Goal: Information Seeking & Learning: Learn about a topic

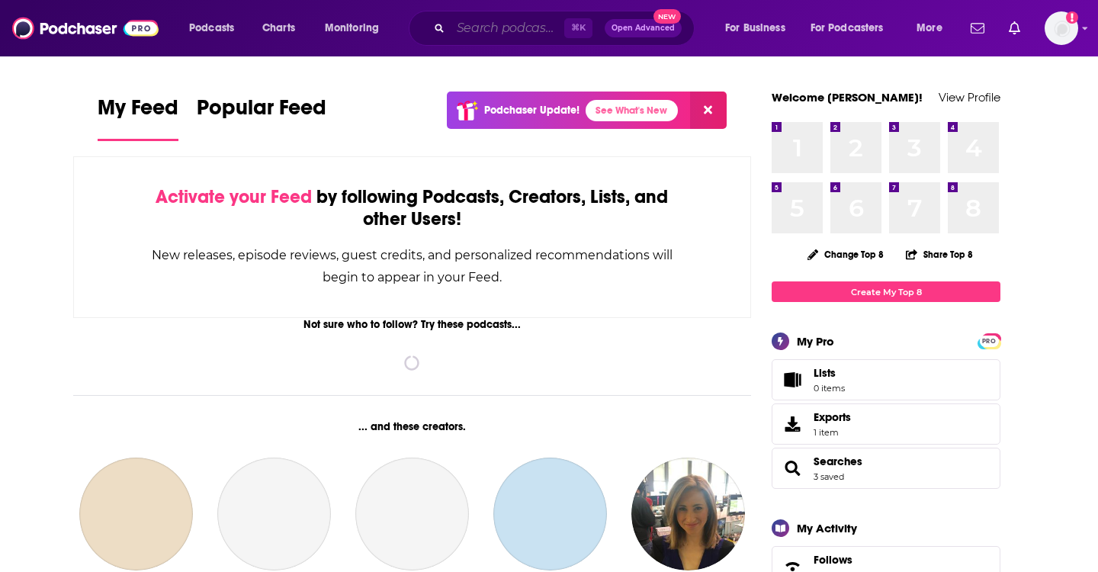
click at [475, 31] on input "Search podcasts, credits, & more..." at bounding box center [508, 28] width 114 height 24
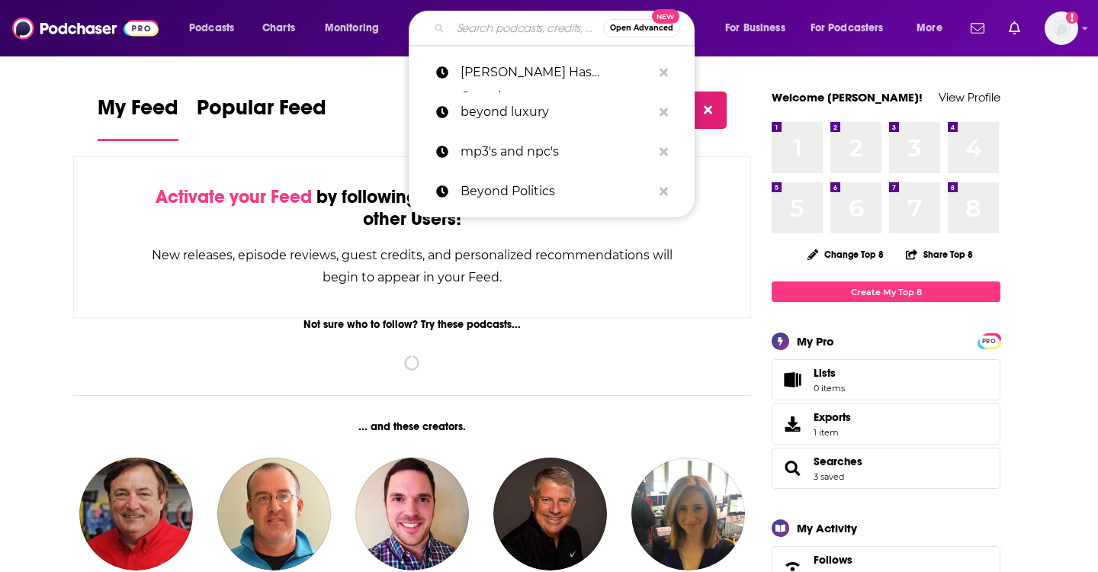
paste input ""The Addicted Mind""
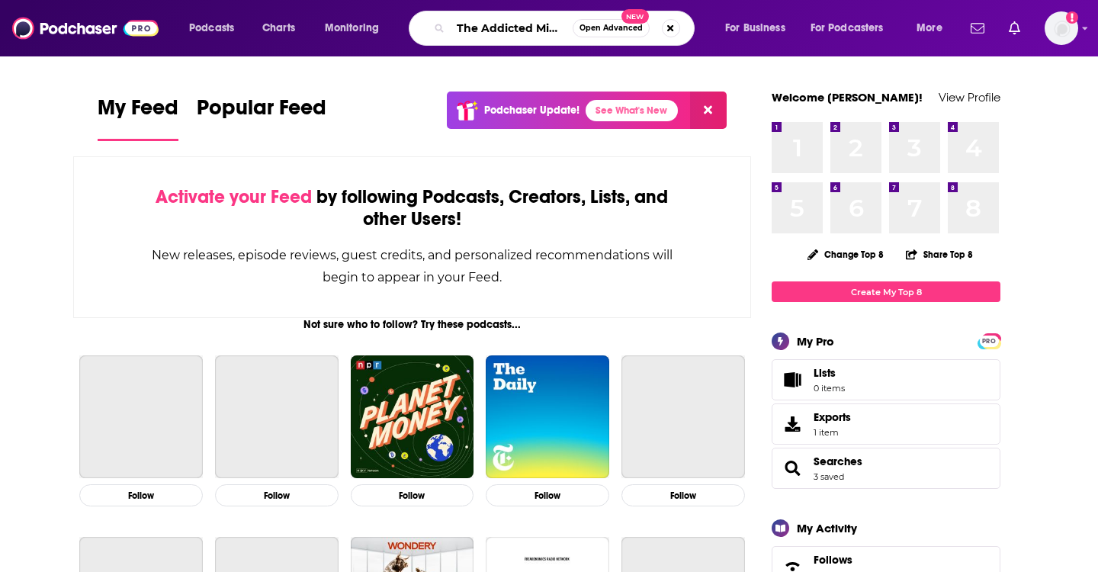
scroll to position [0, 2]
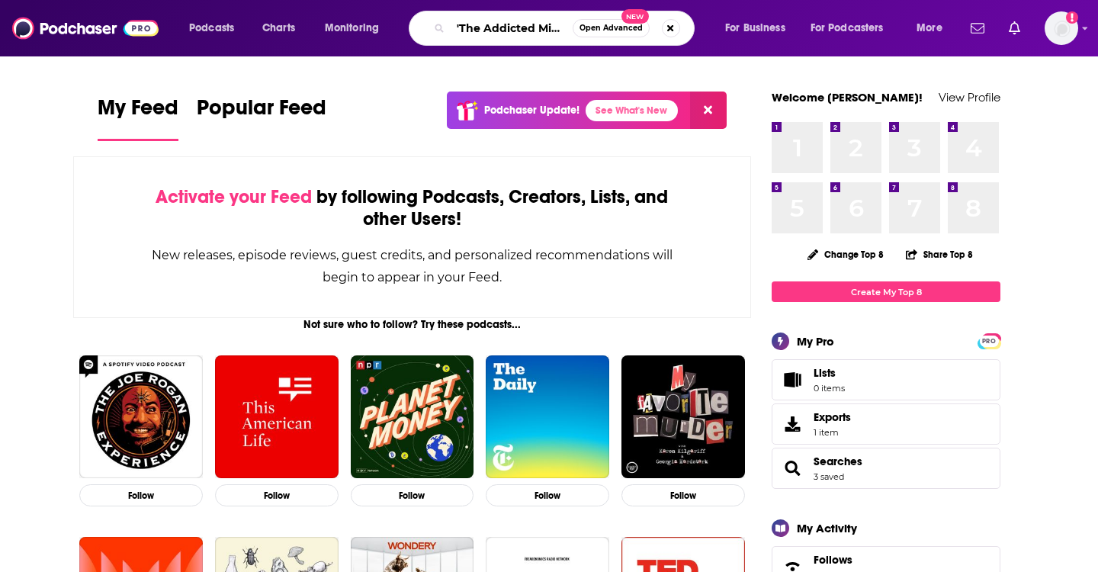
click at [462, 24] on input ""The Addicted Mind" at bounding box center [512, 28] width 122 height 24
type input "The Addicted Mind"
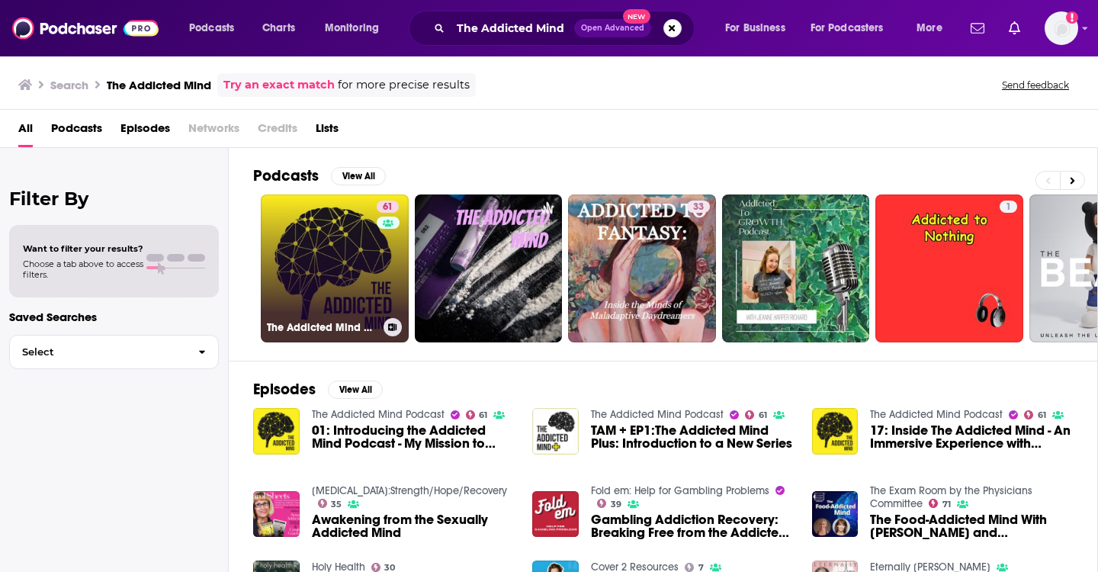
click at [336, 252] on link "61 The Addicted Mind Podcast" at bounding box center [335, 268] width 148 height 148
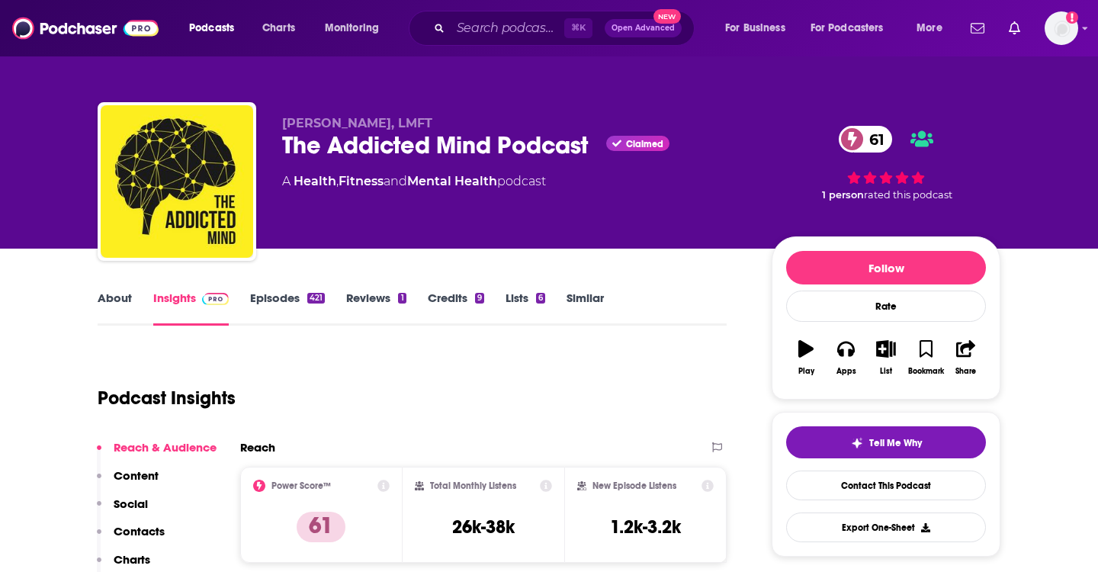
click at [123, 304] on link "About" at bounding box center [115, 308] width 34 height 35
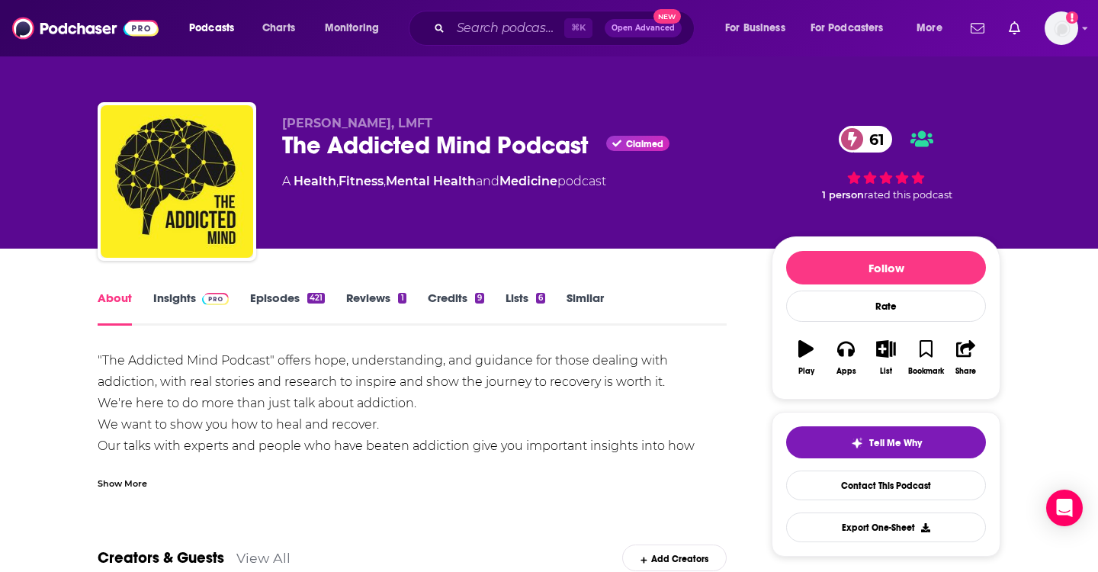
click at [563, 447] on div ""The Addicted Mind Podcast" offers hope, understanding, and guidance for those …" at bounding box center [412, 489] width 629 height 278
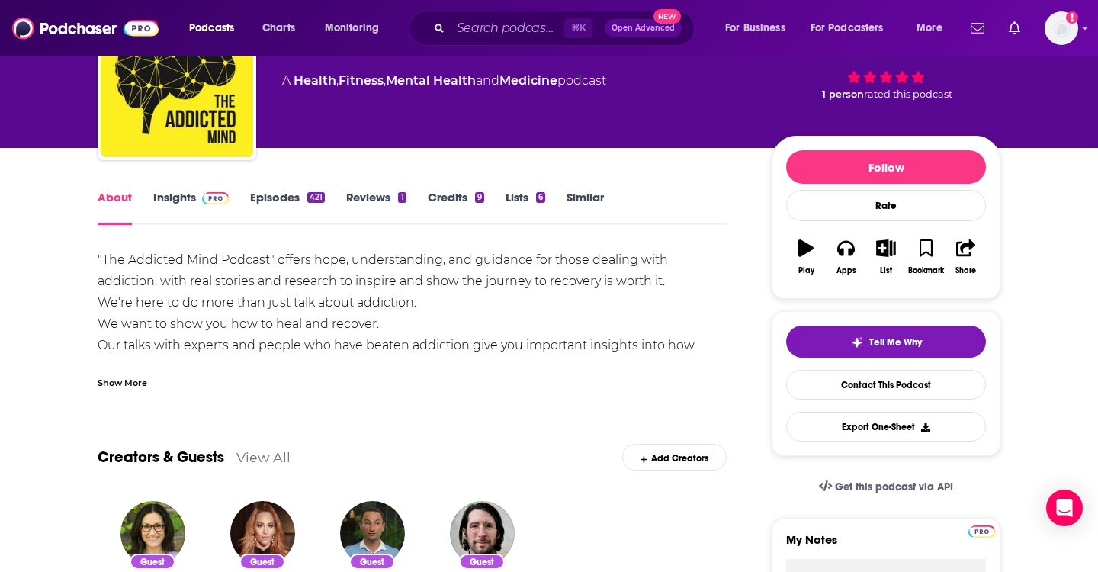
scroll to position [34, 0]
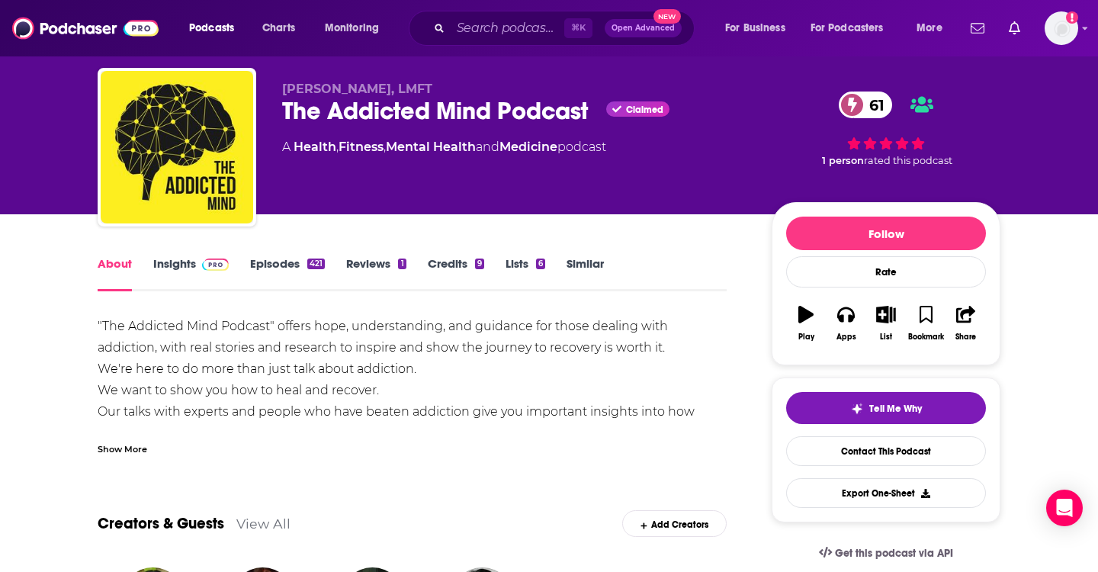
click at [186, 262] on link "Insights" at bounding box center [191, 273] width 76 height 35
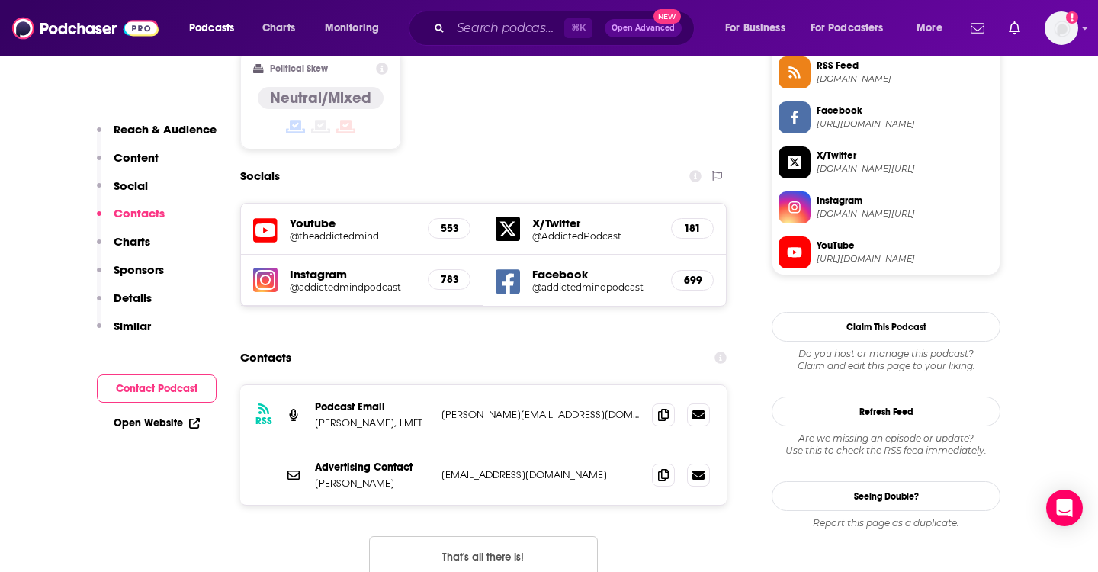
scroll to position [1306, 0]
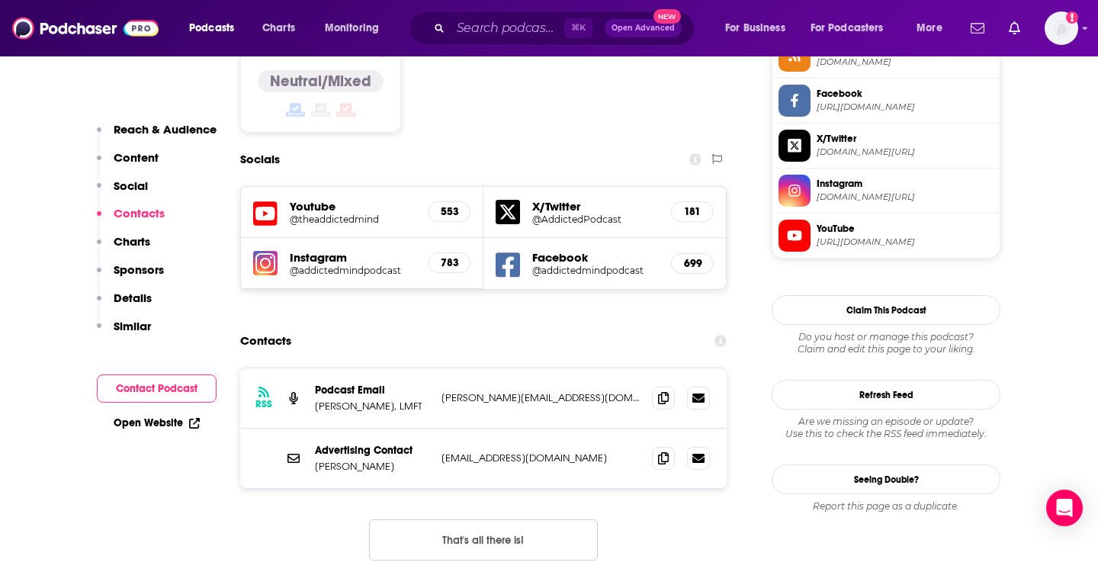
click at [278, 238] on div "Instagram @addictedmindpodcast 783" at bounding box center [362, 263] width 243 height 51
click at [265, 251] on img at bounding box center [265, 263] width 24 height 24
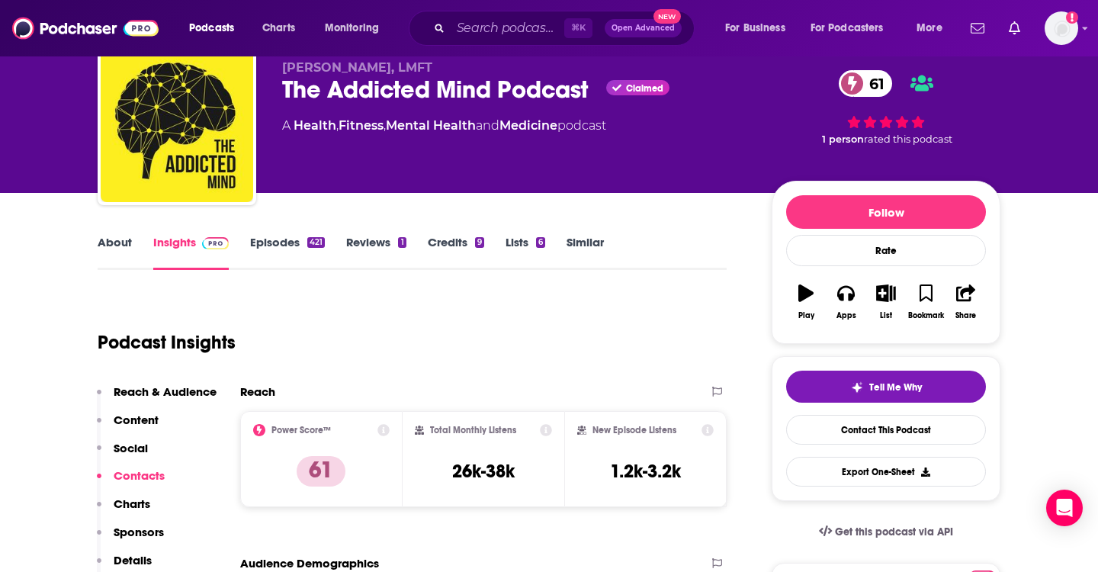
scroll to position [79, 0]
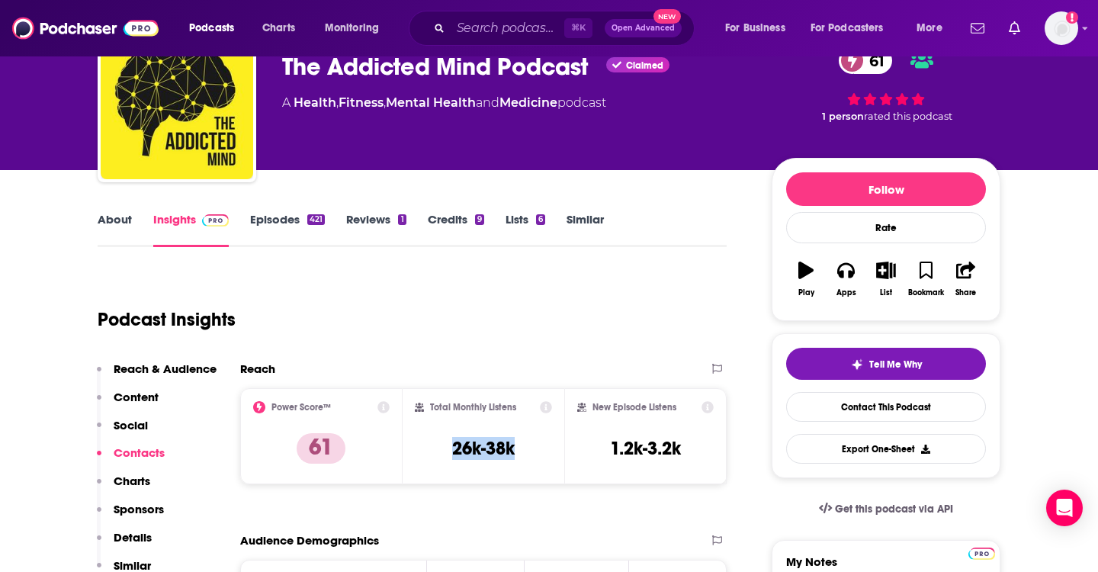
drag, startPoint x: 519, startPoint y: 448, endPoint x: 425, endPoint y: 448, distance: 94.6
click at [425, 448] on div "Total Monthly Listens 26k-38k" at bounding box center [484, 436] width 138 height 70
copy h3 "26k-38k"
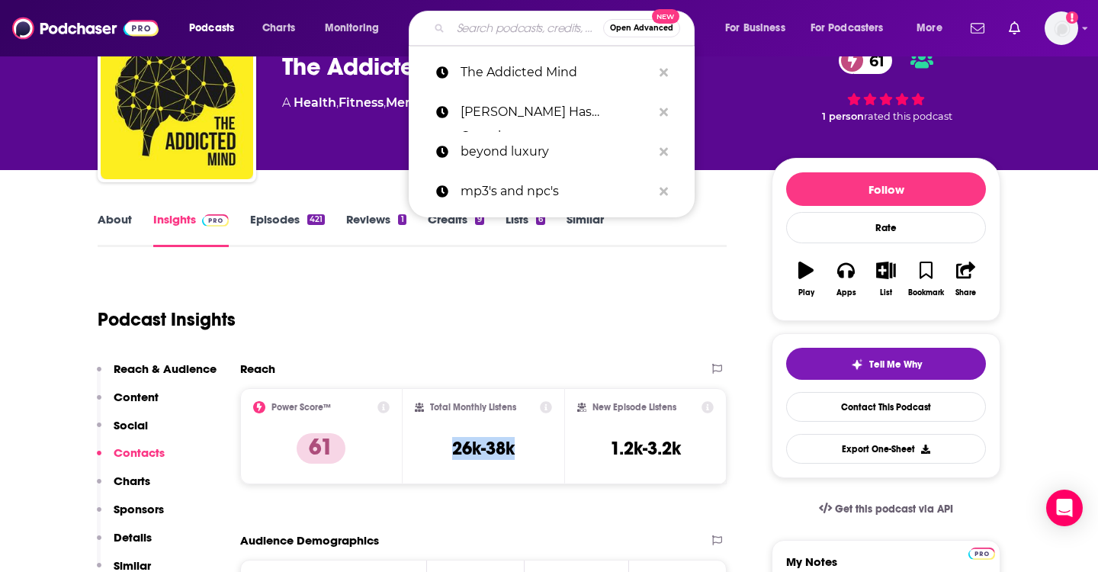
click at [490, 26] on input "Search podcasts, credits, & more..." at bounding box center [527, 28] width 153 height 24
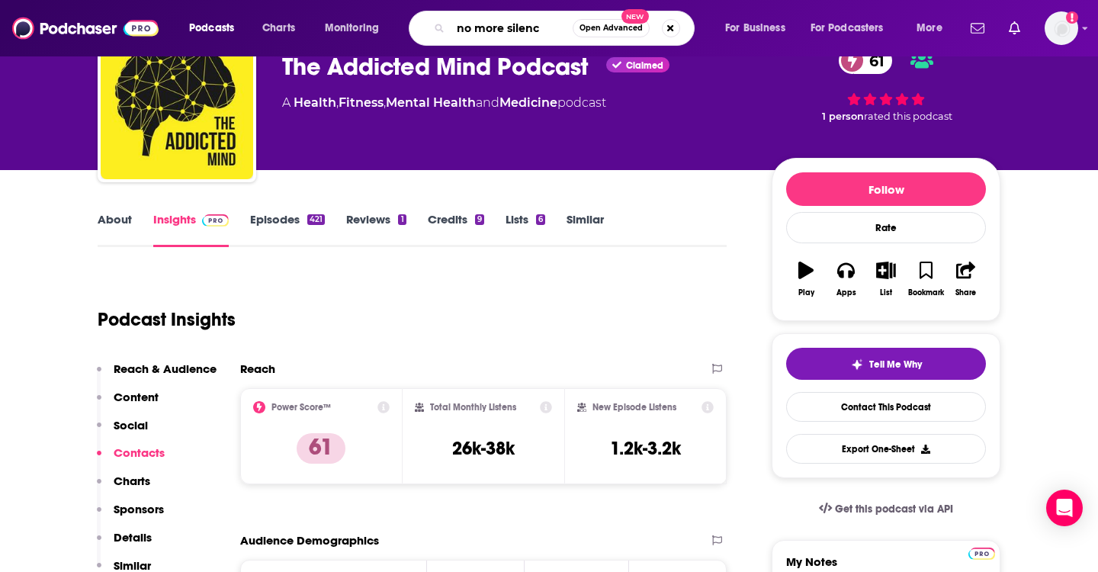
type input "no more silence"
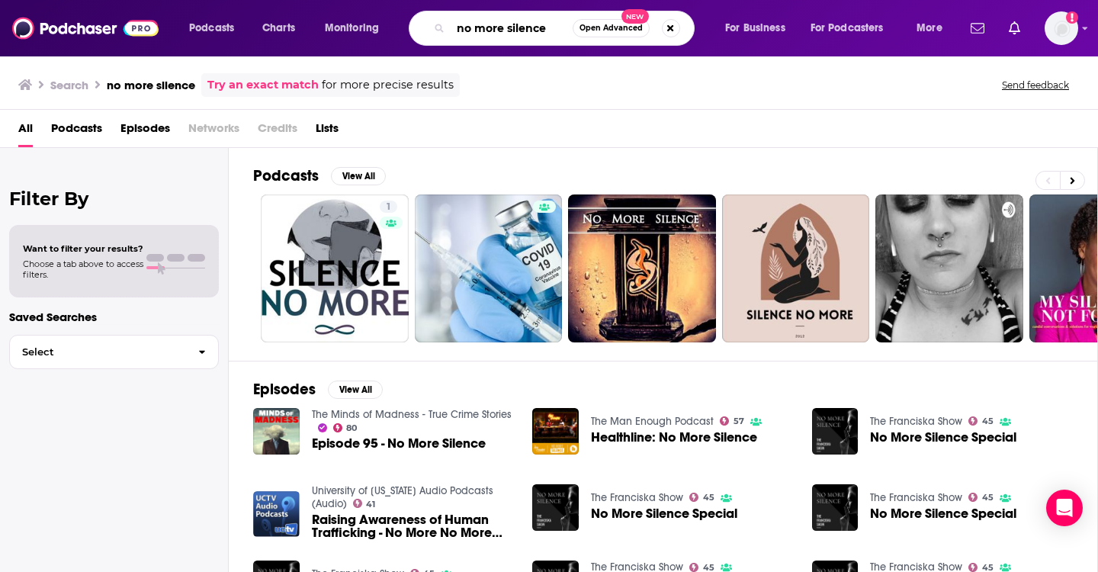
click at [529, 27] on input "no more silence" at bounding box center [512, 28] width 122 height 24
type input "the man enough"
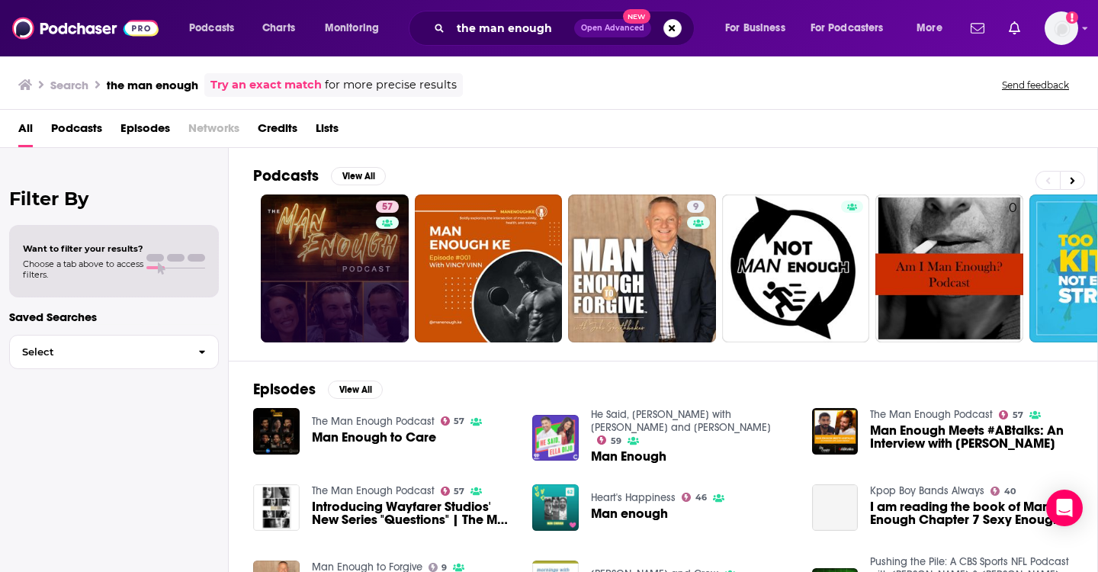
click at [327, 310] on link "57" at bounding box center [335, 268] width 148 height 148
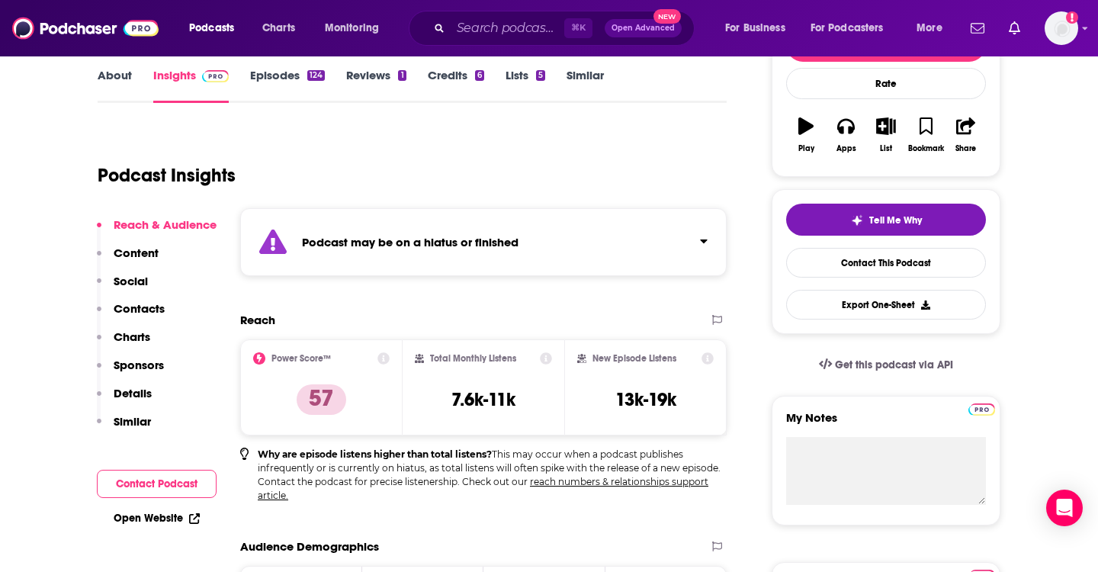
scroll to position [117, 0]
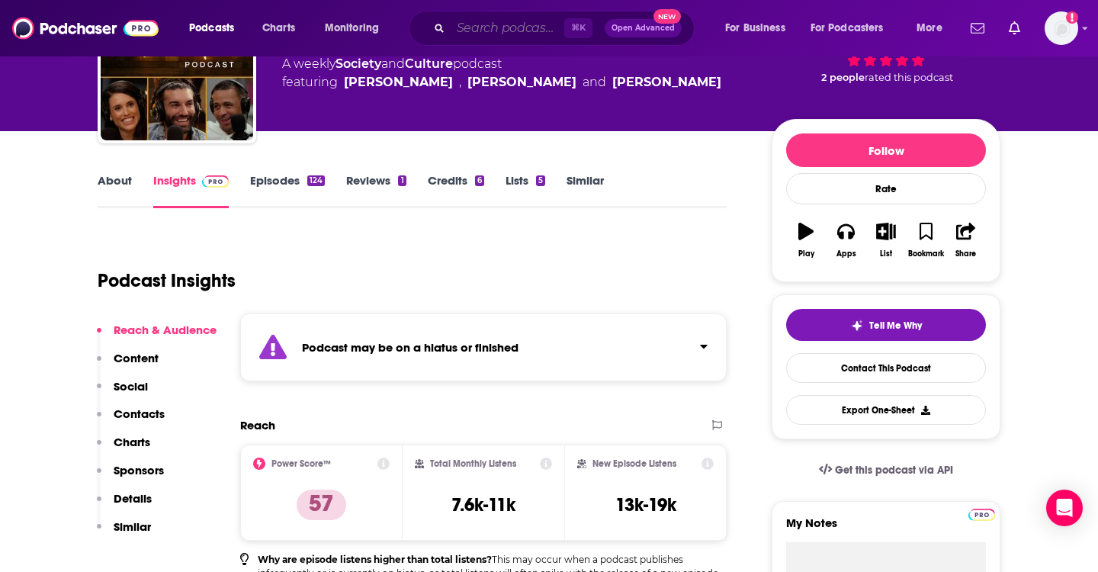
click at [494, 27] on input "Search podcasts, credits, & more..." at bounding box center [508, 28] width 114 height 24
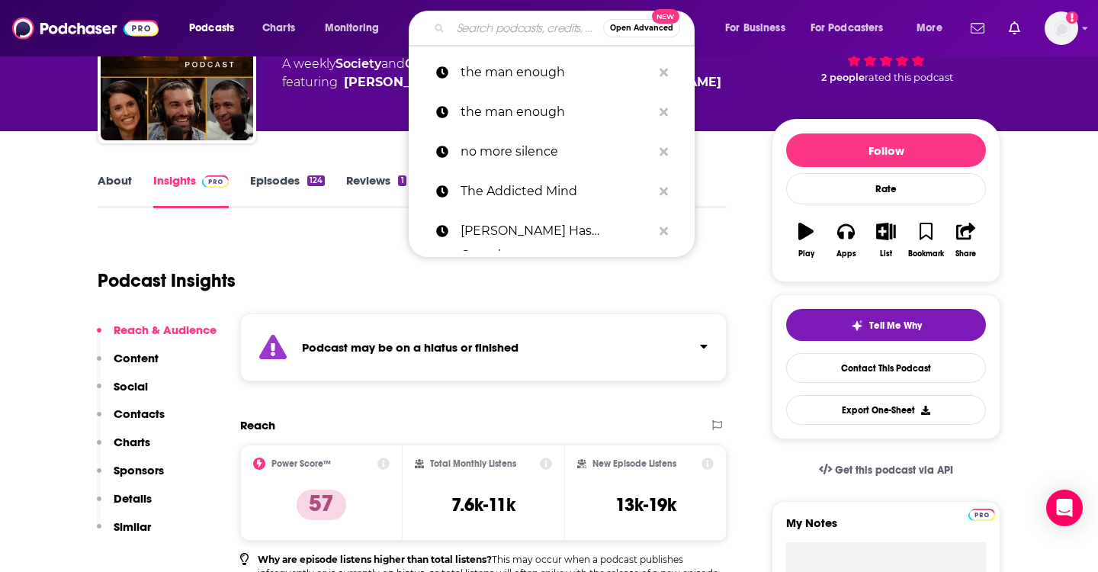
paste input "That Sober Guy"
type input "That Sober Guy"
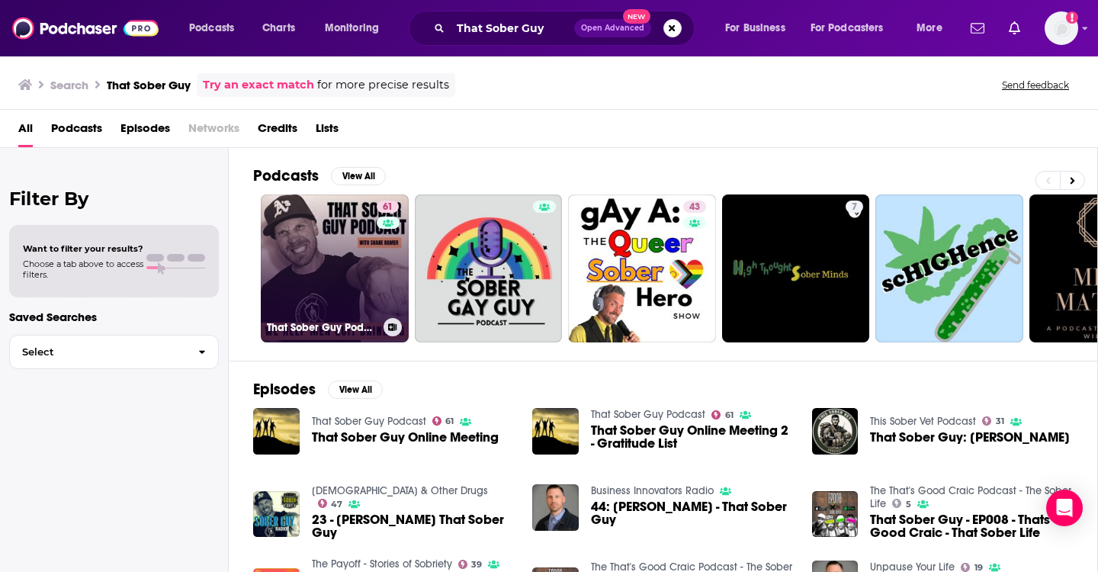
click at [329, 284] on link "61 That Sober Guy Podcast" at bounding box center [335, 268] width 148 height 148
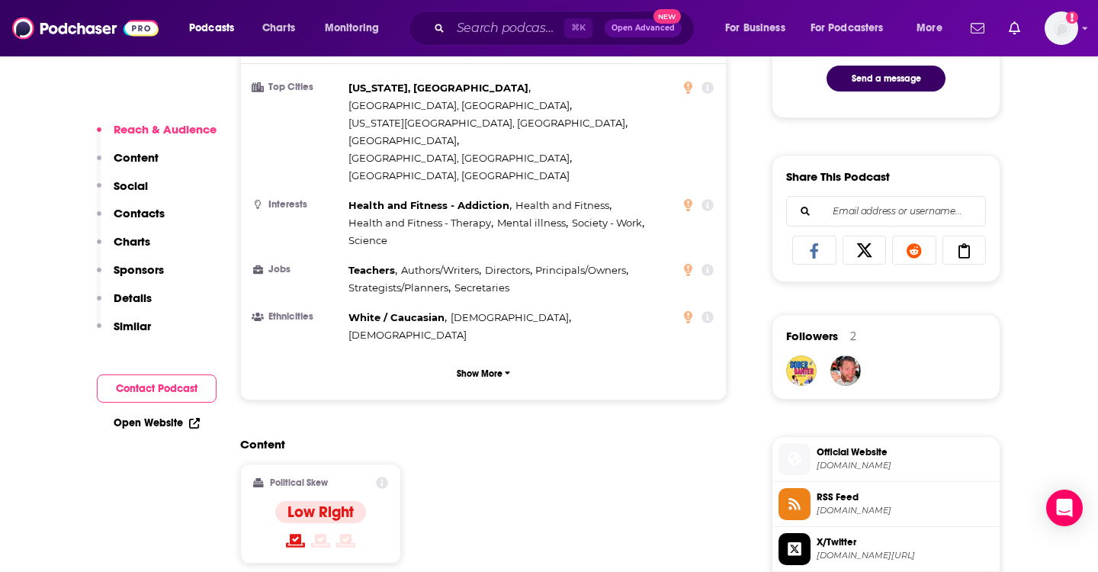
scroll to position [85, 0]
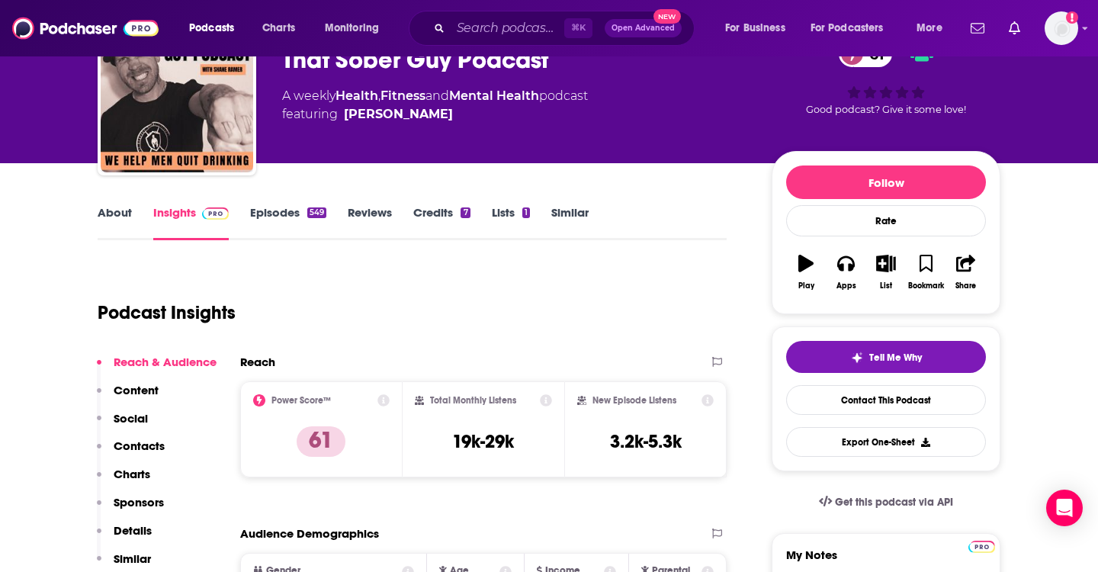
click at [121, 205] on link "About" at bounding box center [115, 222] width 34 height 35
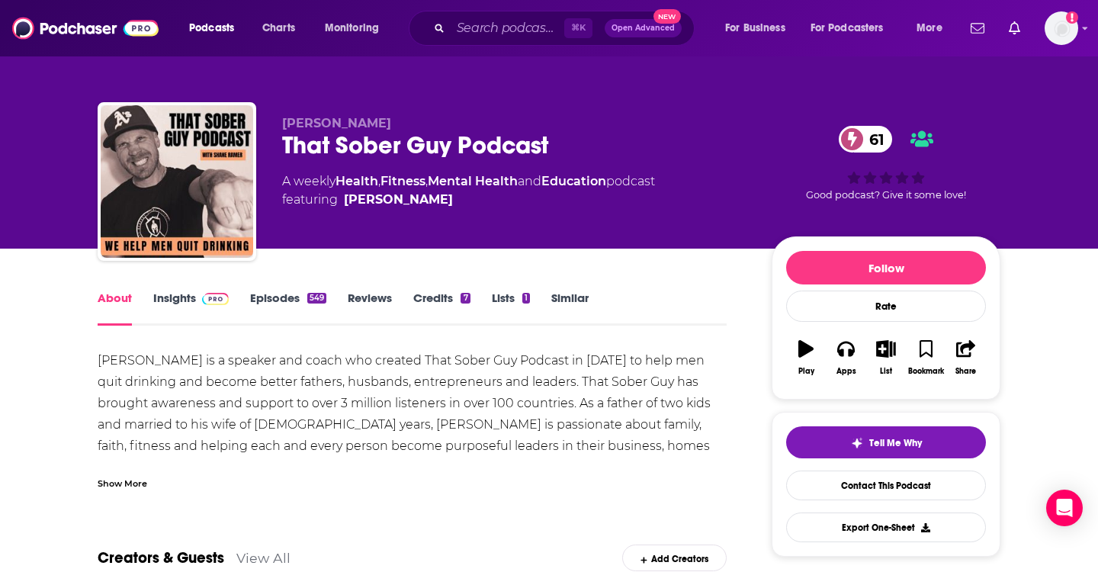
click at [137, 480] on div "Show More" at bounding box center [123, 482] width 50 height 14
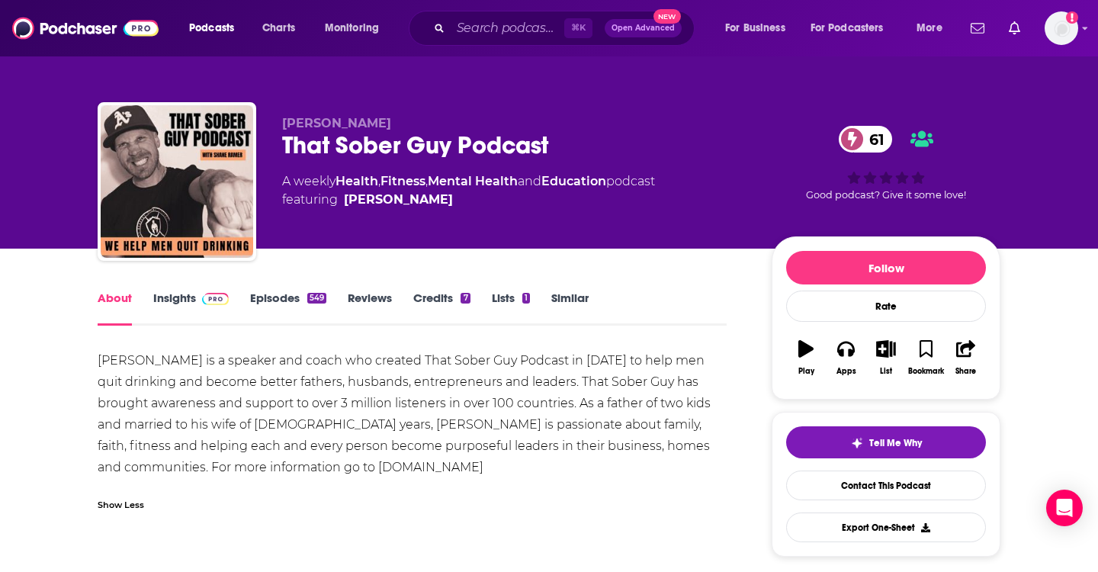
click at [185, 298] on link "Insights" at bounding box center [191, 308] width 76 height 35
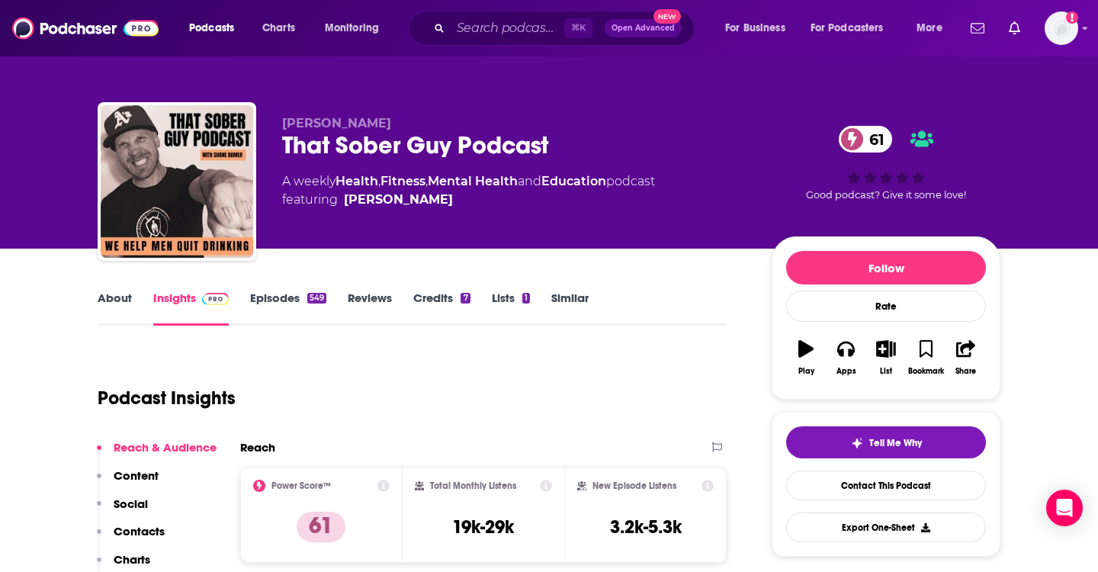
scroll to position [66, 0]
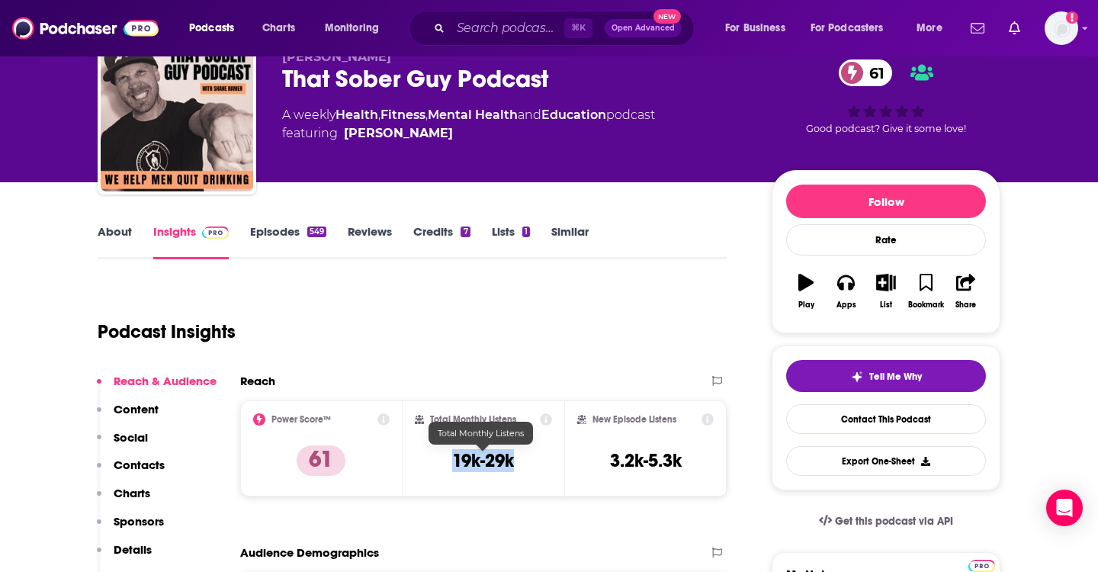
drag, startPoint x: 513, startPoint y: 458, endPoint x: 426, endPoint y: 458, distance: 86.2
click at [426, 458] on div "Total Monthly Listens 19k-29k" at bounding box center [484, 448] width 138 height 70
copy h3 "19k-29k"
click at [494, 35] on input "Search podcasts, credits, & more..." at bounding box center [508, 28] width 114 height 24
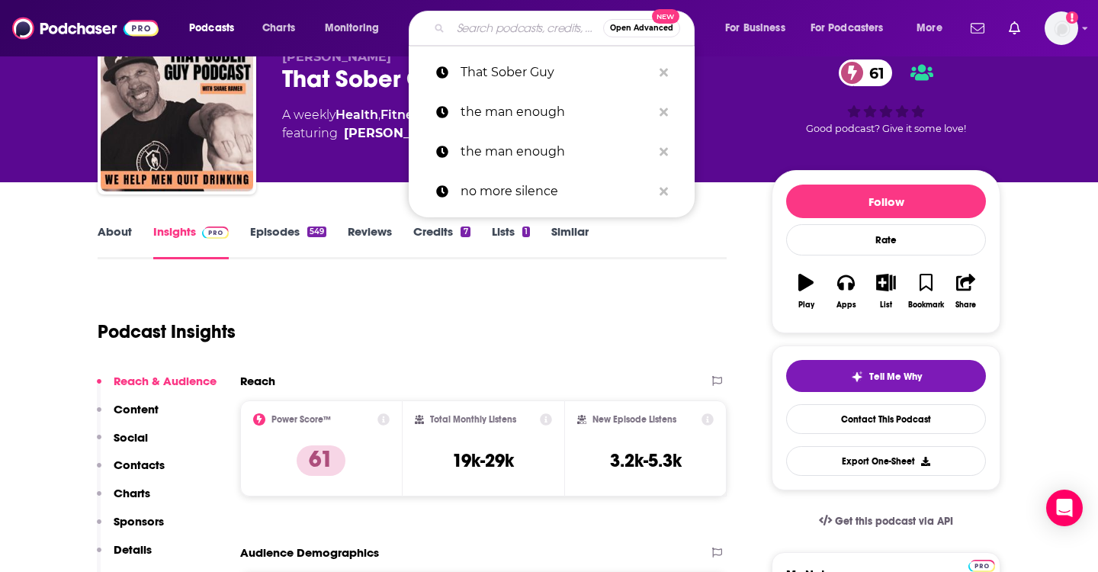
paste input "Sober Life Radio"
type input "Sober Life Radio"
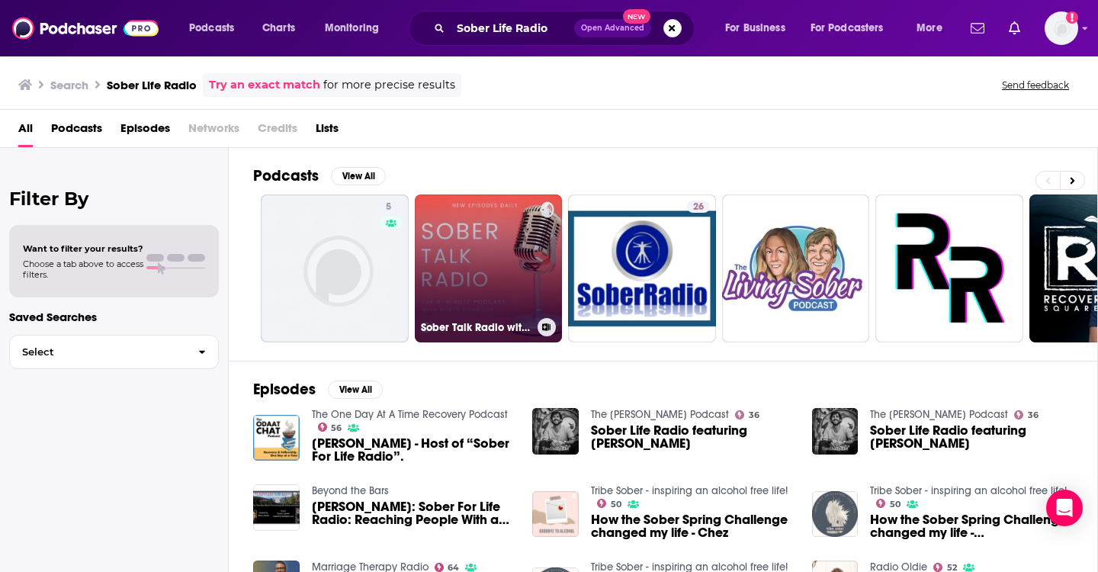
click at [499, 288] on link "Sober Talk Radio with [PERSON_NAME]" at bounding box center [489, 268] width 148 height 148
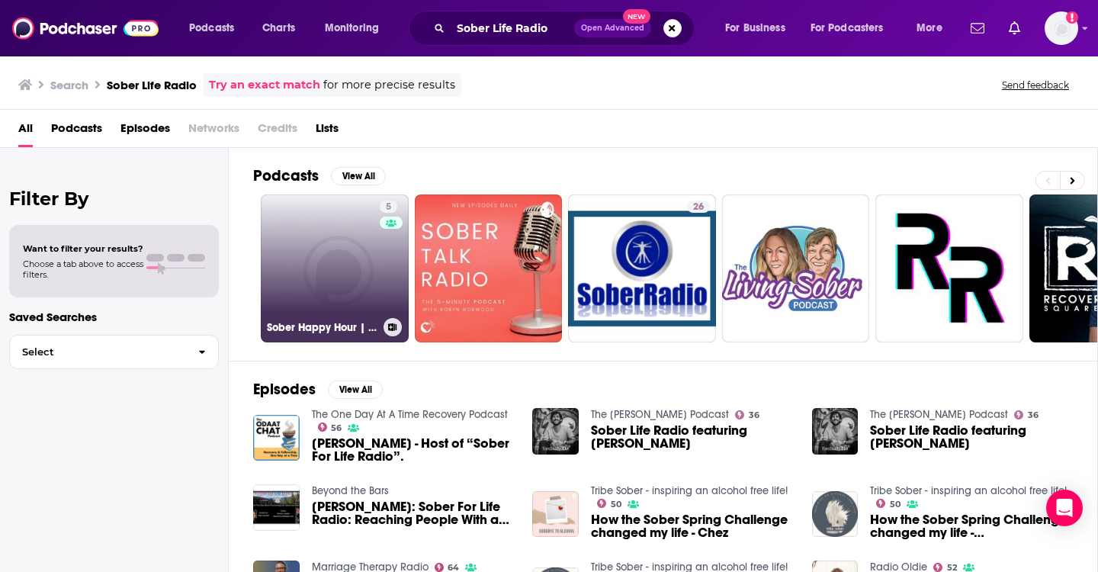
click at [363, 307] on link "5 Sober Happy Hour | Radio Podcast!" at bounding box center [335, 268] width 148 height 148
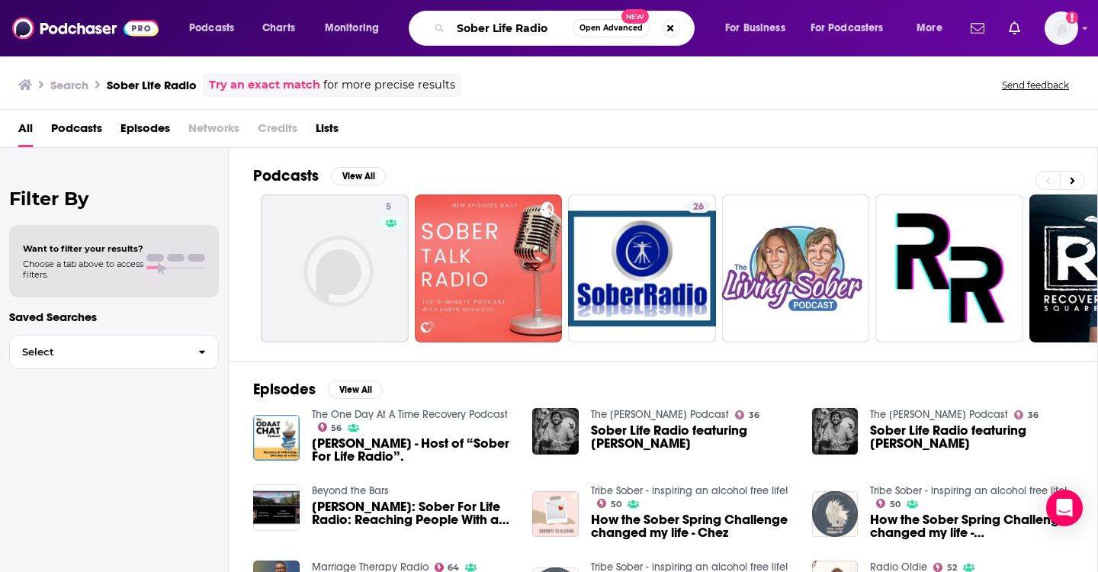
click at [487, 35] on input "Sober Life Radio" at bounding box center [512, 28] width 122 height 24
click at [549, 21] on input "Sober Life Radio" at bounding box center [512, 28] width 122 height 24
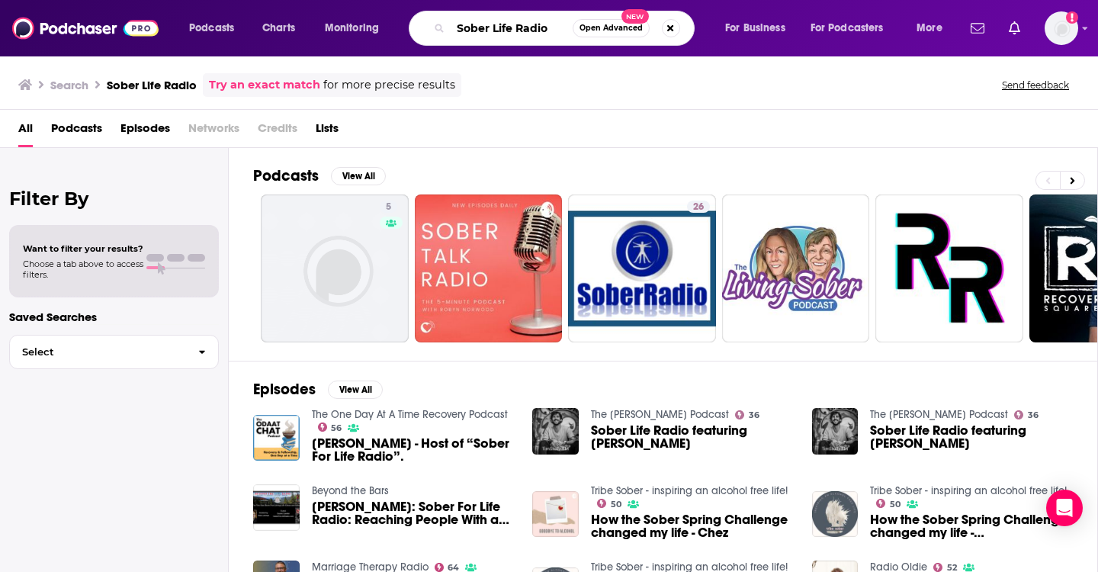
click at [549, 21] on input "Sober Life Radio" at bounding box center [512, 28] width 122 height 24
type input "Back from Broken"
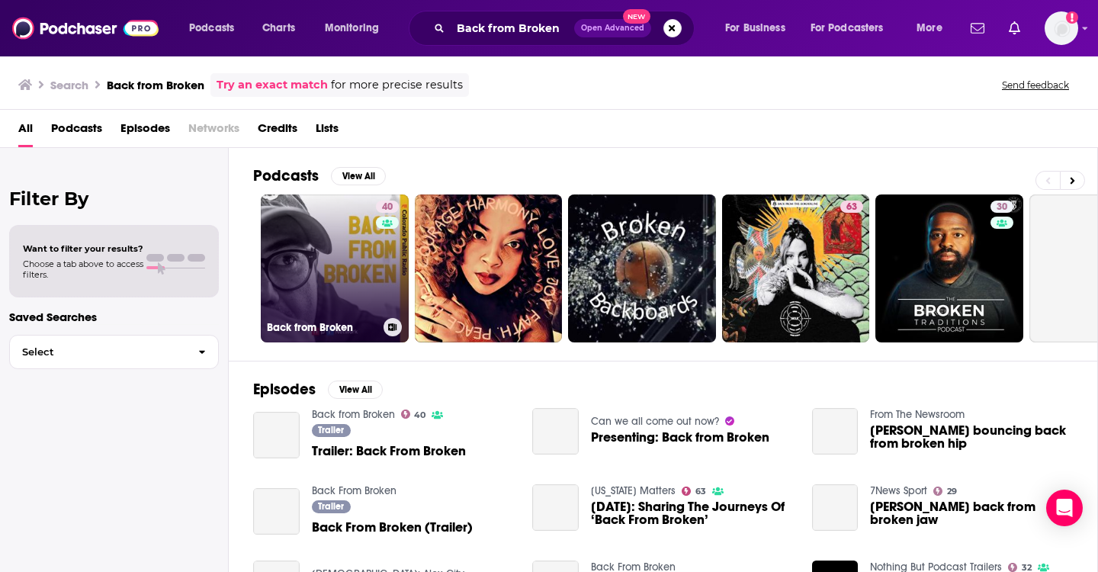
click at [350, 294] on link "40 Back from Broken" at bounding box center [335, 268] width 148 height 148
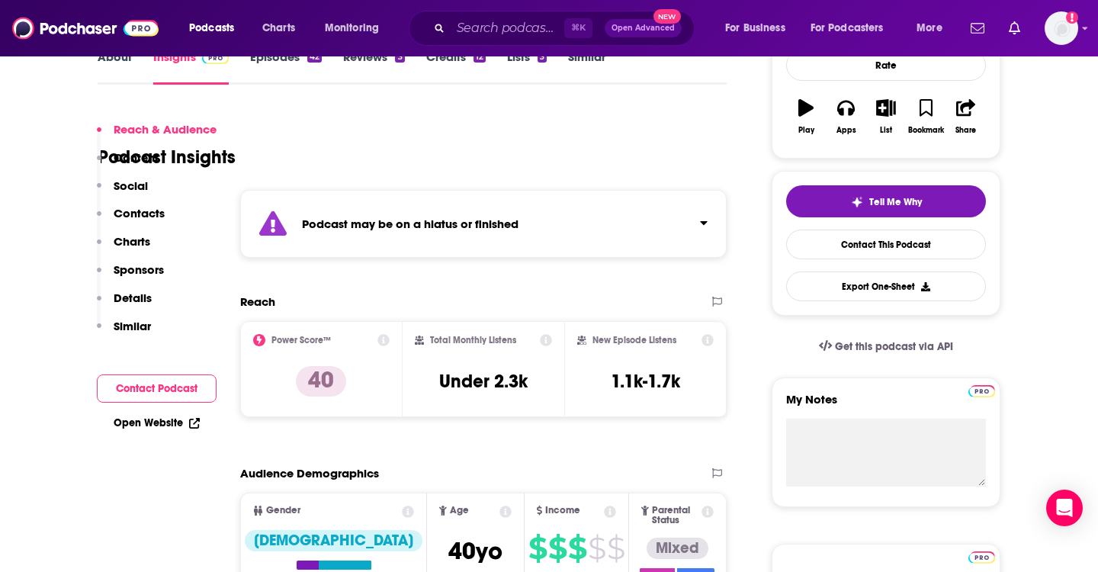
scroll to position [504, 0]
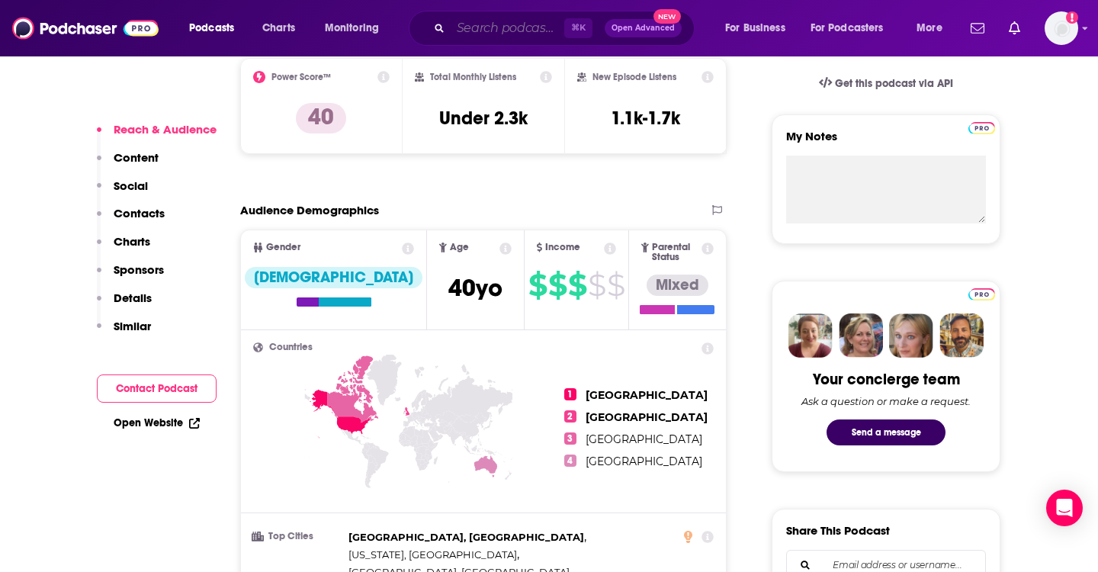
click at [538, 23] on input "Search podcasts, credits, & more..." at bounding box center [508, 28] width 114 height 24
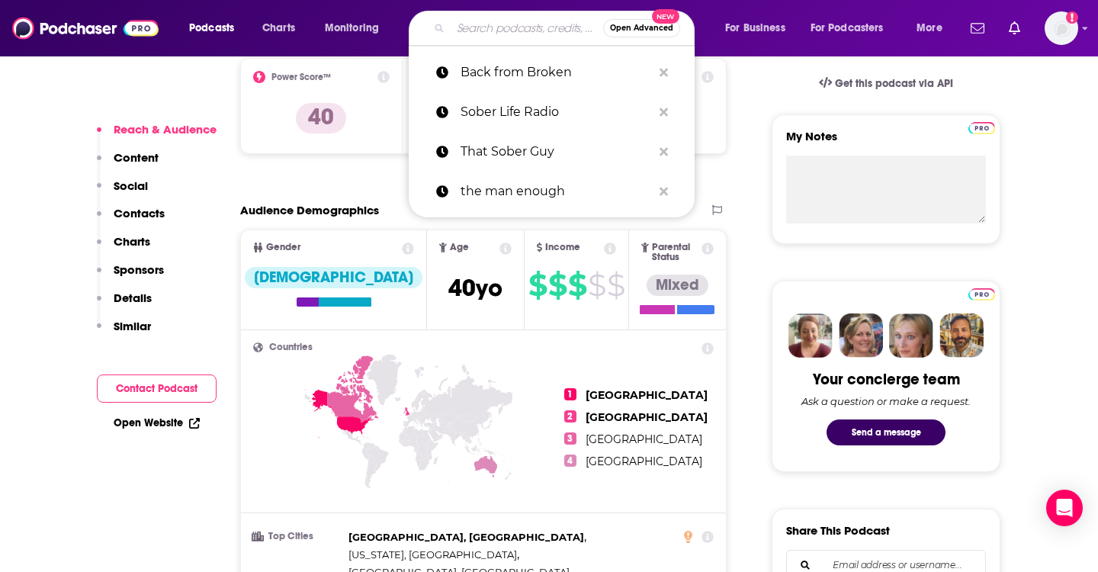
paste input "Brobriety"
type input "Brobriety"
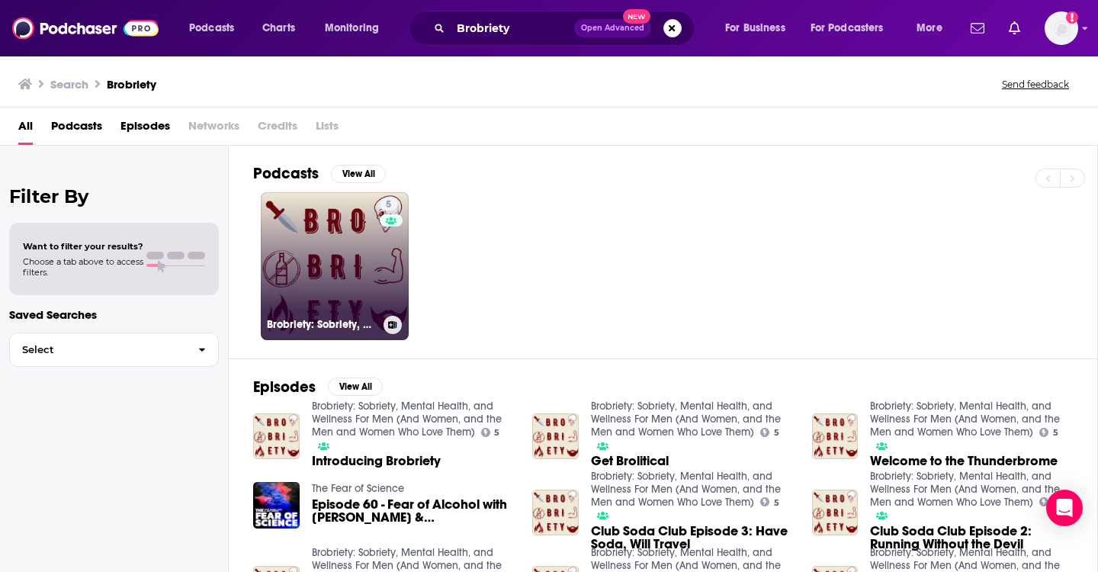
click at [370, 278] on link "5 Brobriety: Sobriety, Mental Health, and Wellness For Men (And Women, and the …" at bounding box center [335, 266] width 148 height 148
